Goal: Find specific page/section: Find specific page/section

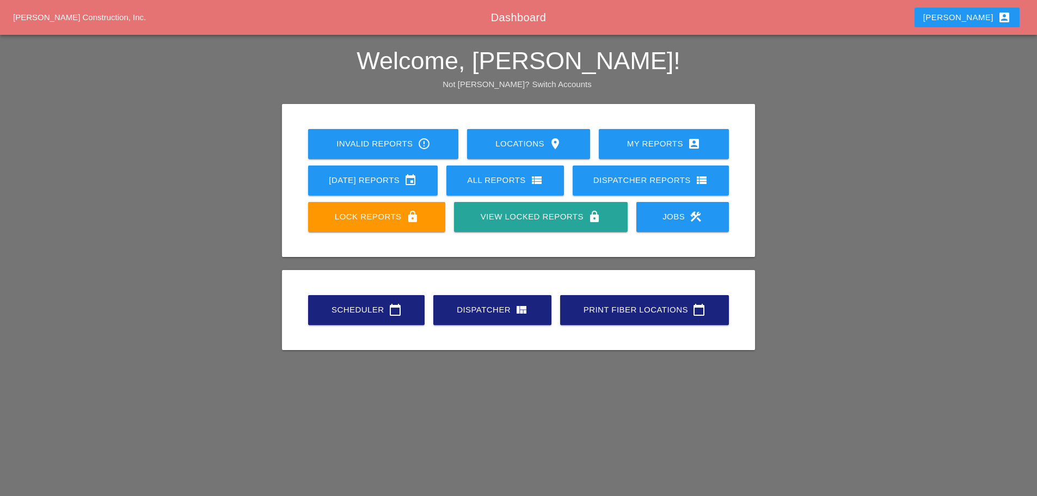
click at [497, 186] on div "All Reports view_list" at bounding box center [505, 180] width 83 height 13
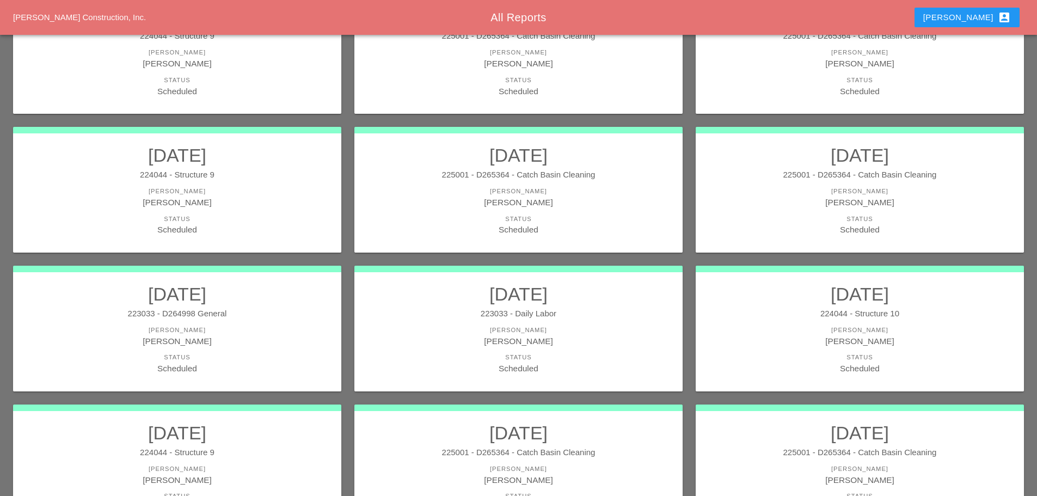
scroll to position [488, 0]
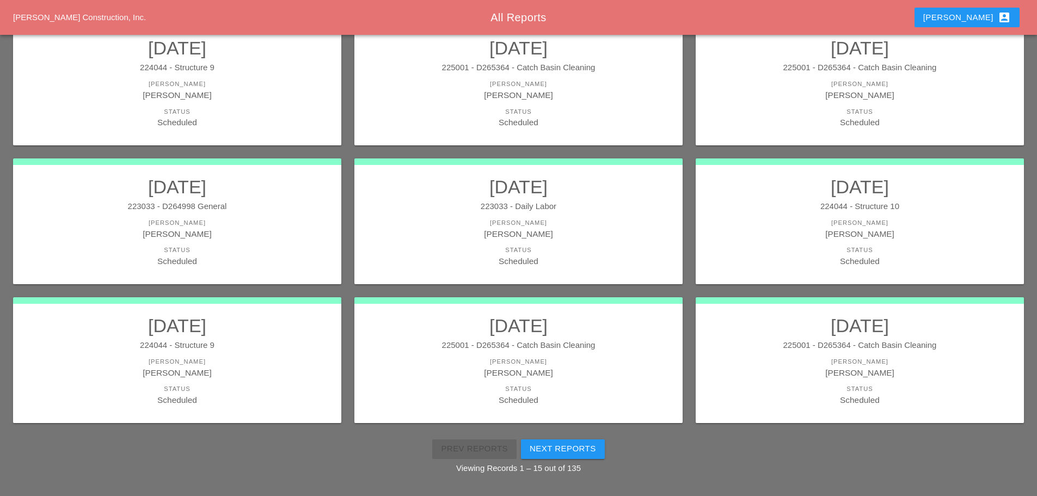
click at [552, 446] on div "Next Reports" at bounding box center [563, 448] width 66 height 13
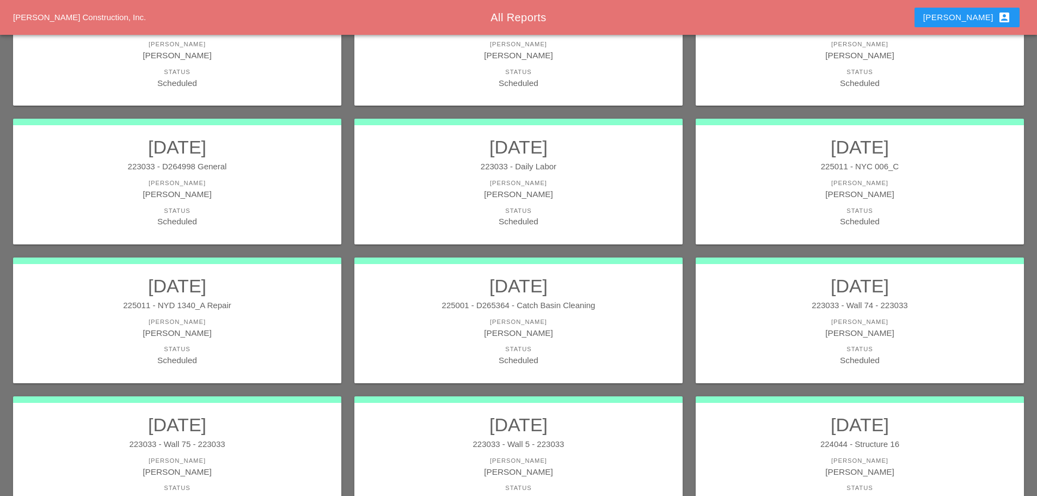
scroll to position [488, 0]
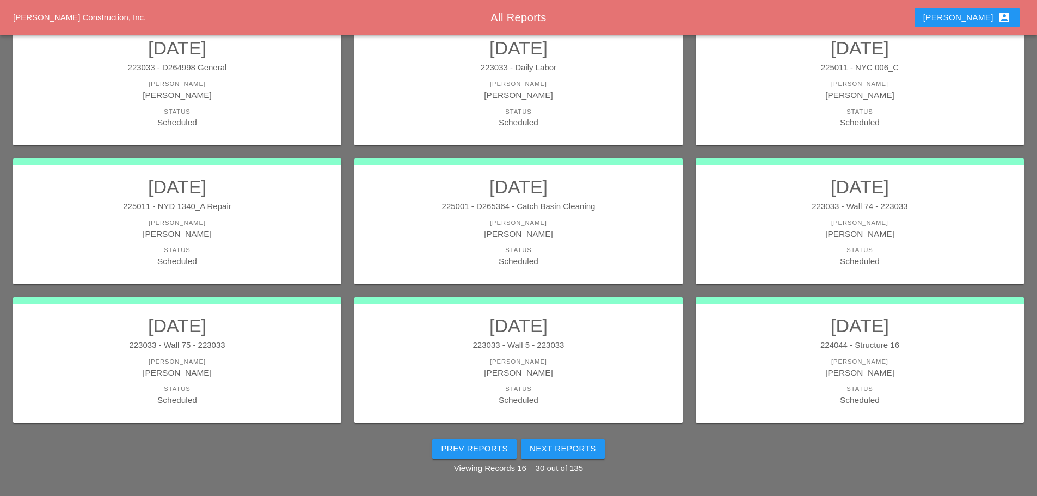
click at [585, 446] on div "Next Reports" at bounding box center [563, 448] width 66 height 13
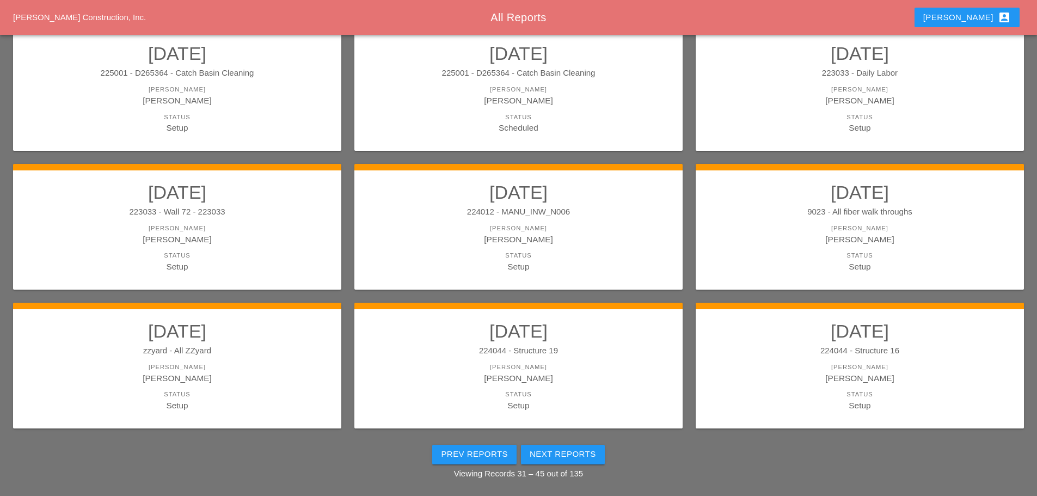
scroll to position [488, 0]
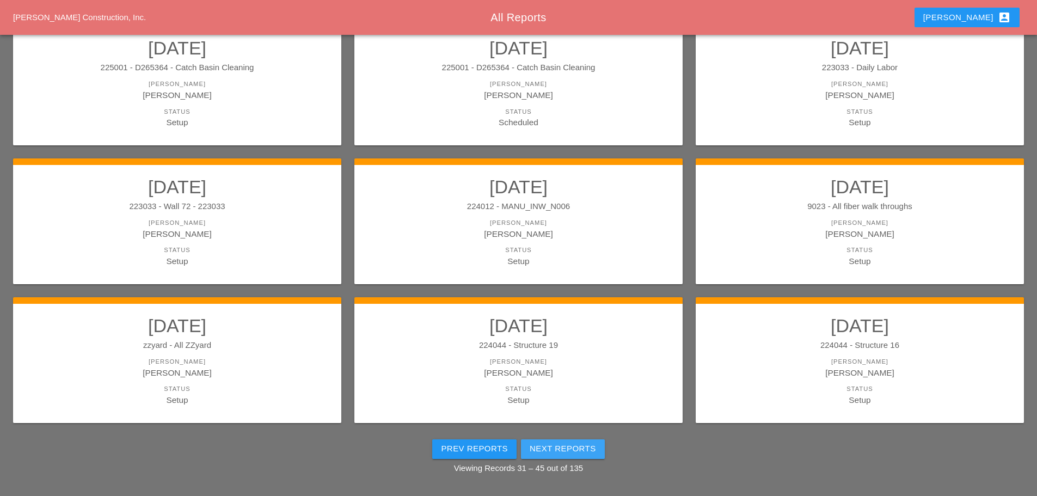
click at [563, 453] on div "Next Reports" at bounding box center [563, 448] width 66 height 13
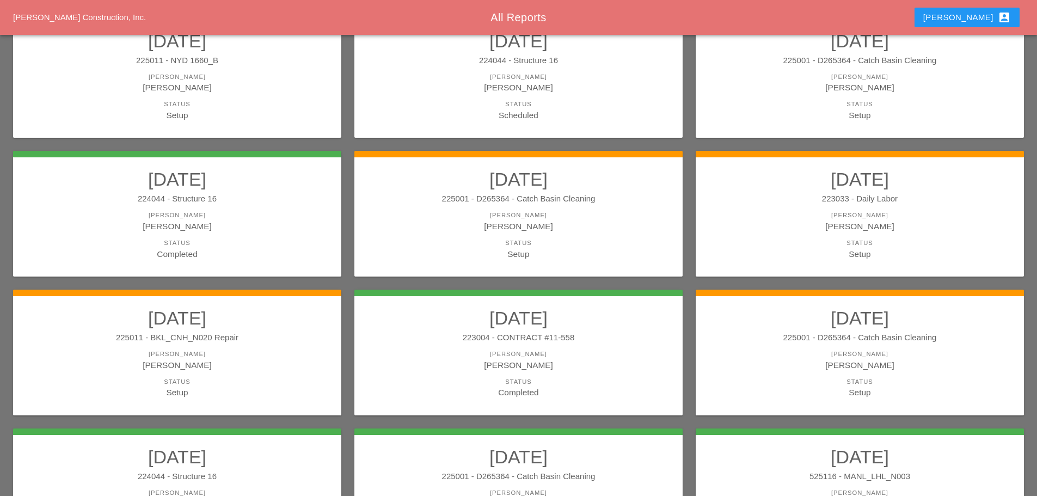
scroll to position [327, 0]
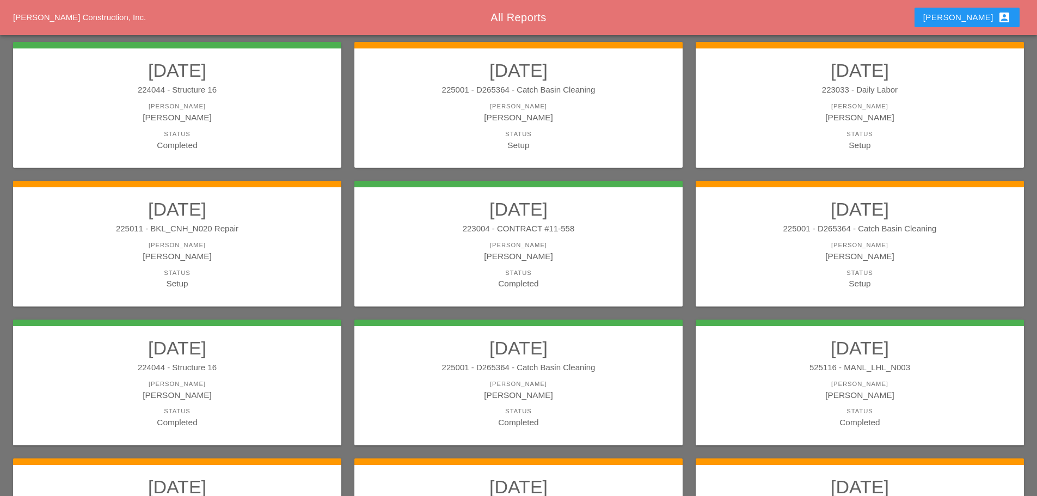
click at [453, 345] on h2 "09/16/2025" at bounding box center [518, 348] width 306 height 22
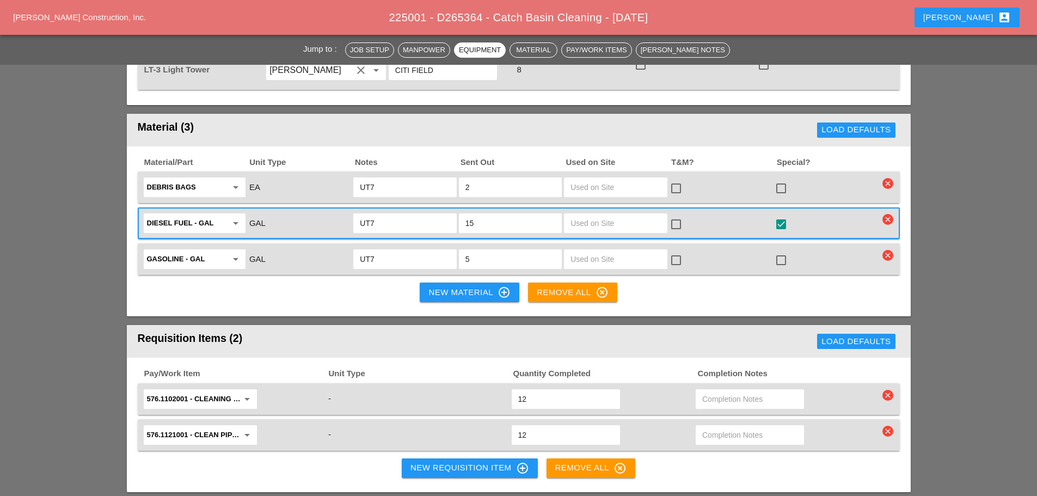
scroll to position [1197, 0]
